Goal: Task Accomplishment & Management: Manage account settings

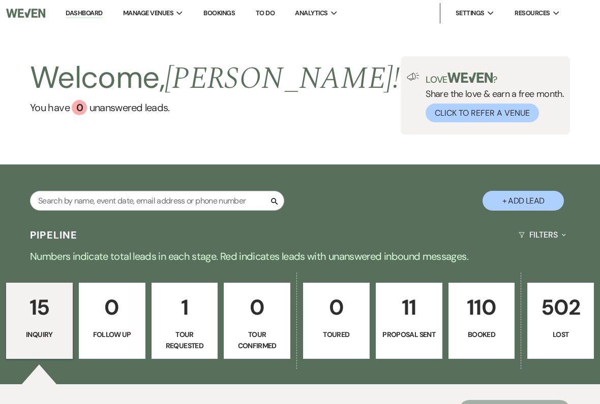
click at [479, 313] on p "110" at bounding box center [481, 308] width 53 height 34
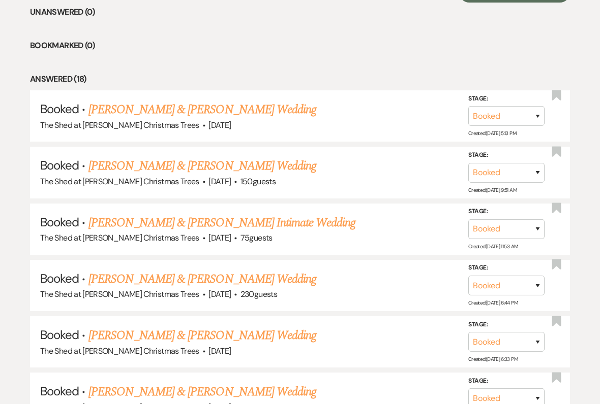
scroll to position [418, 0]
click at [321, 214] on link "[PERSON_NAME] & [PERSON_NAME] Intimate Wedding" at bounding box center [221, 223] width 267 height 18
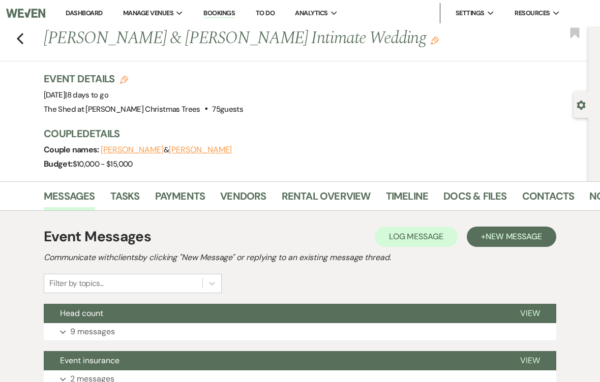
click at [468, 195] on link "Docs & Files" at bounding box center [474, 199] width 63 height 22
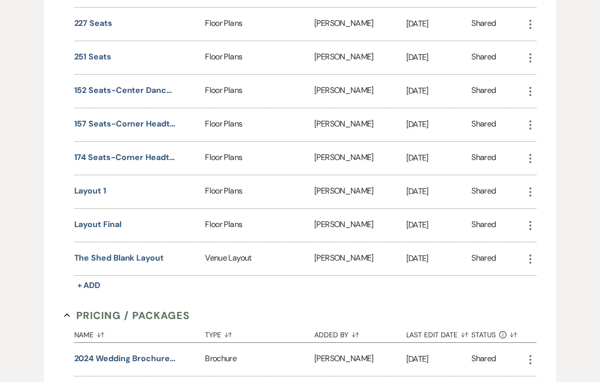
scroll to position [823, 0]
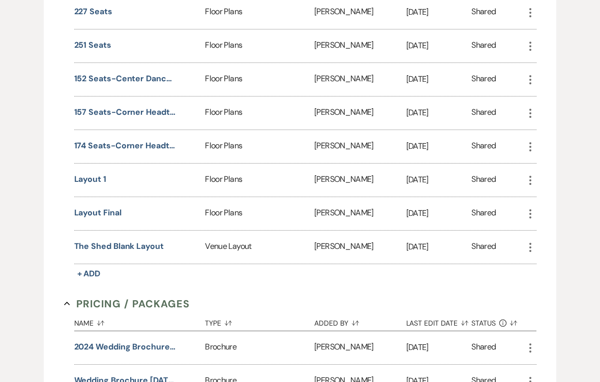
click at [102, 217] on button "Layout Final" at bounding box center [97, 213] width 47 height 12
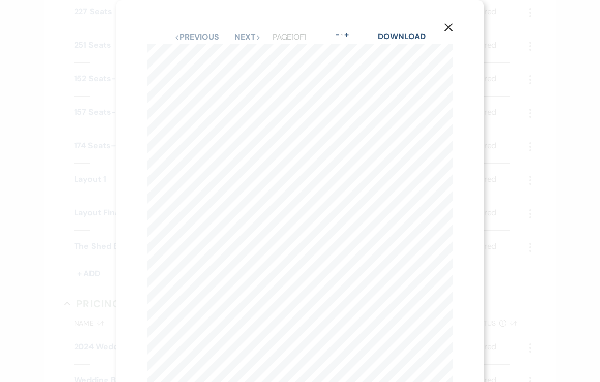
scroll to position [0, 0]
click at [451, 28] on icon "X" at bounding box center [448, 27] width 9 height 9
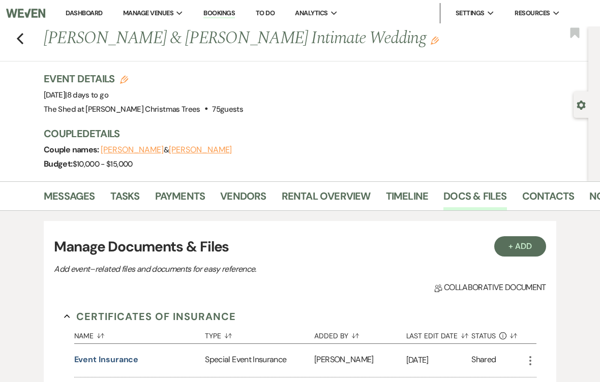
click at [17, 42] on icon "Previous" at bounding box center [20, 39] width 8 height 12
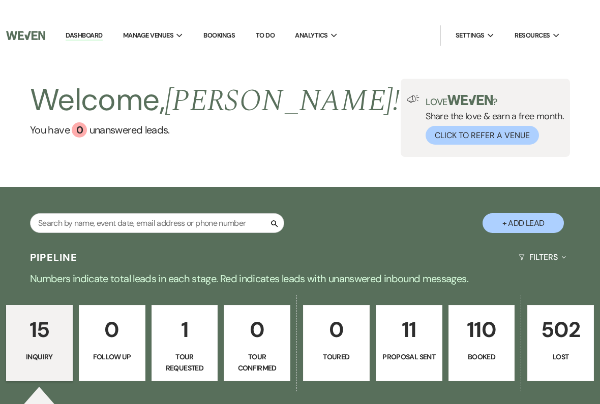
click at [486, 325] on p "110" at bounding box center [481, 308] width 53 height 34
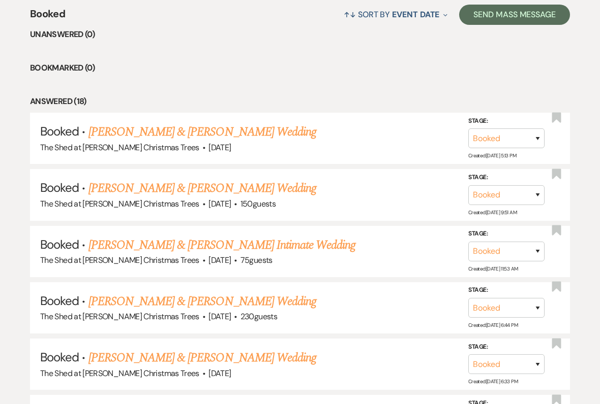
scroll to position [396, 0]
click at [278, 293] on link "[PERSON_NAME] & [PERSON_NAME] Wedding" at bounding box center [202, 302] width 228 height 18
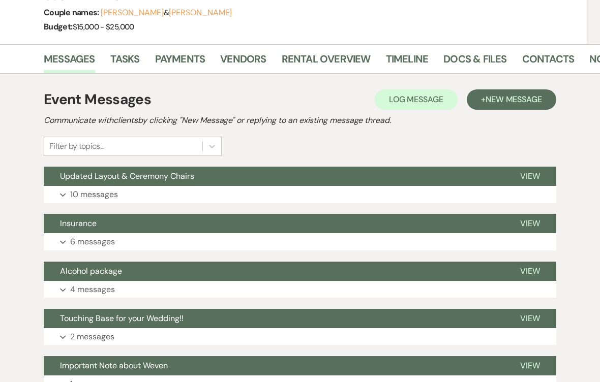
click at [66, 195] on icon "Expand" at bounding box center [63, 196] width 6 height 4
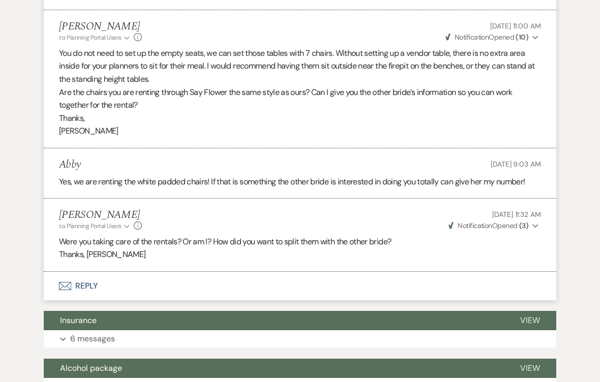
scroll to position [1041, 0]
